Goal: Task Accomplishment & Management: Use online tool/utility

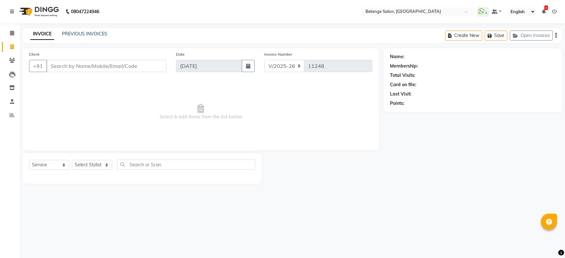
select select "5076"
select select "service"
select select "5076"
select select "service"
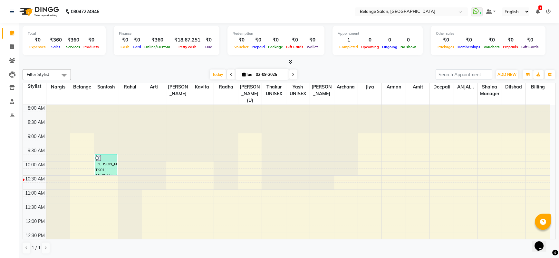
drag, startPoint x: 482, startPoint y: 98, endPoint x: 477, endPoint y: 92, distance: 7.3
click at [217, 77] on span "Today" at bounding box center [218, 75] width 16 height 10
